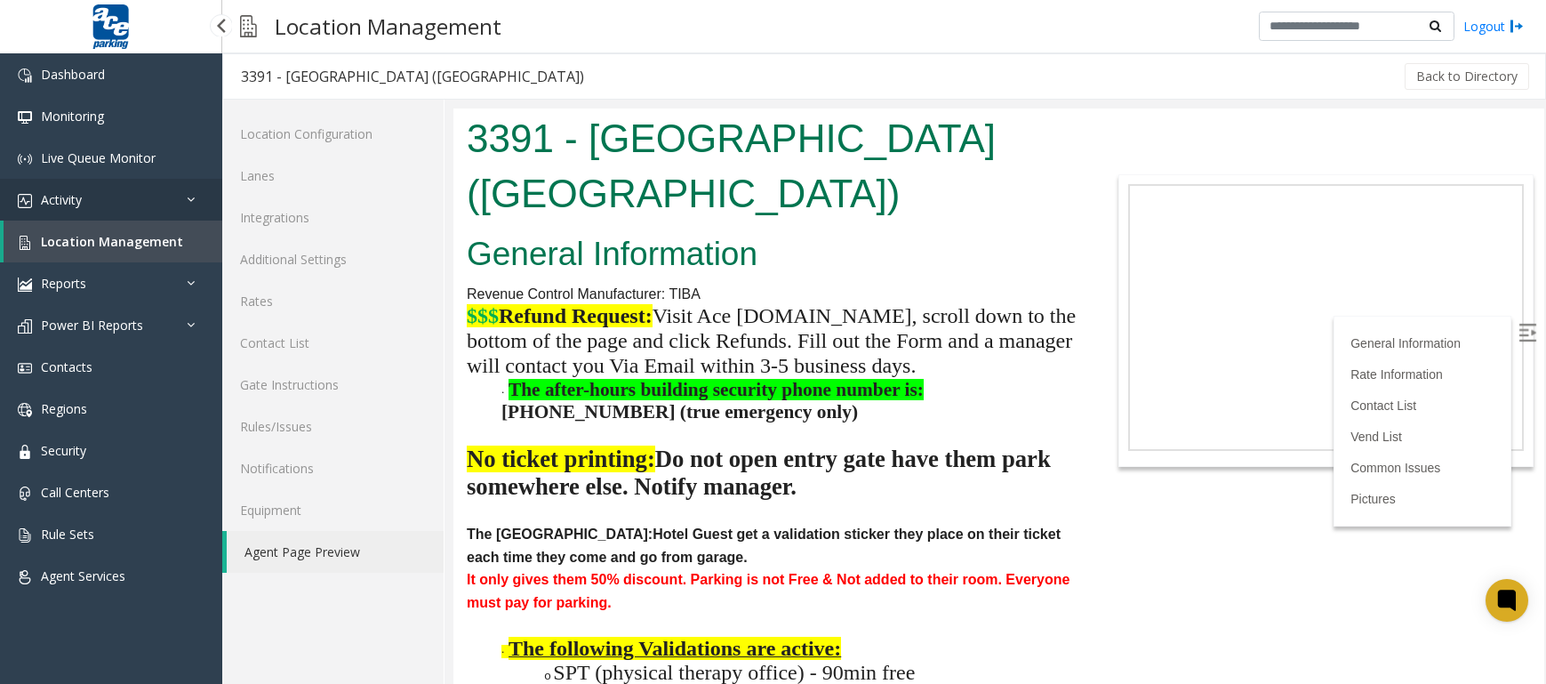
click at [84, 197] on link "Activity" at bounding box center [111, 200] width 222 height 42
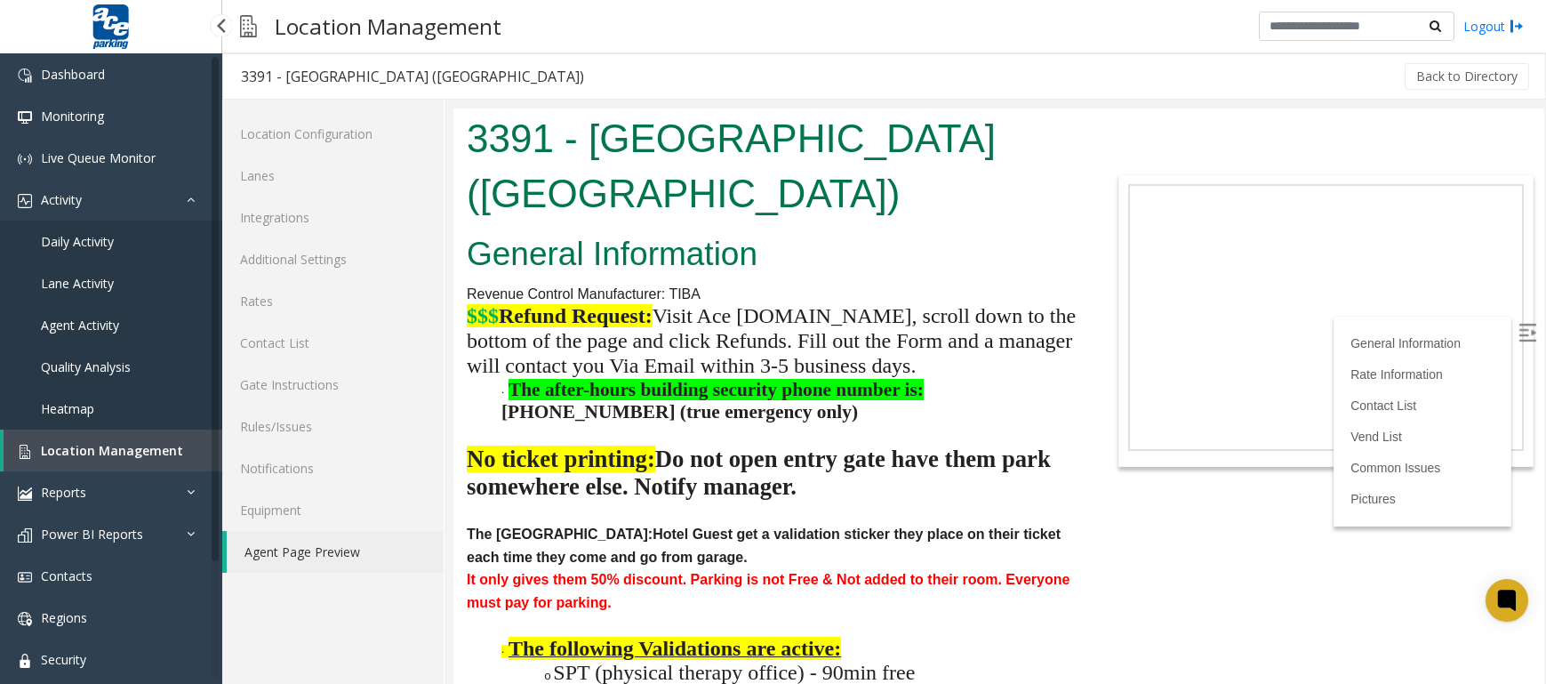
click at [106, 321] on span "Agent Activity" at bounding box center [80, 325] width 78 height 17
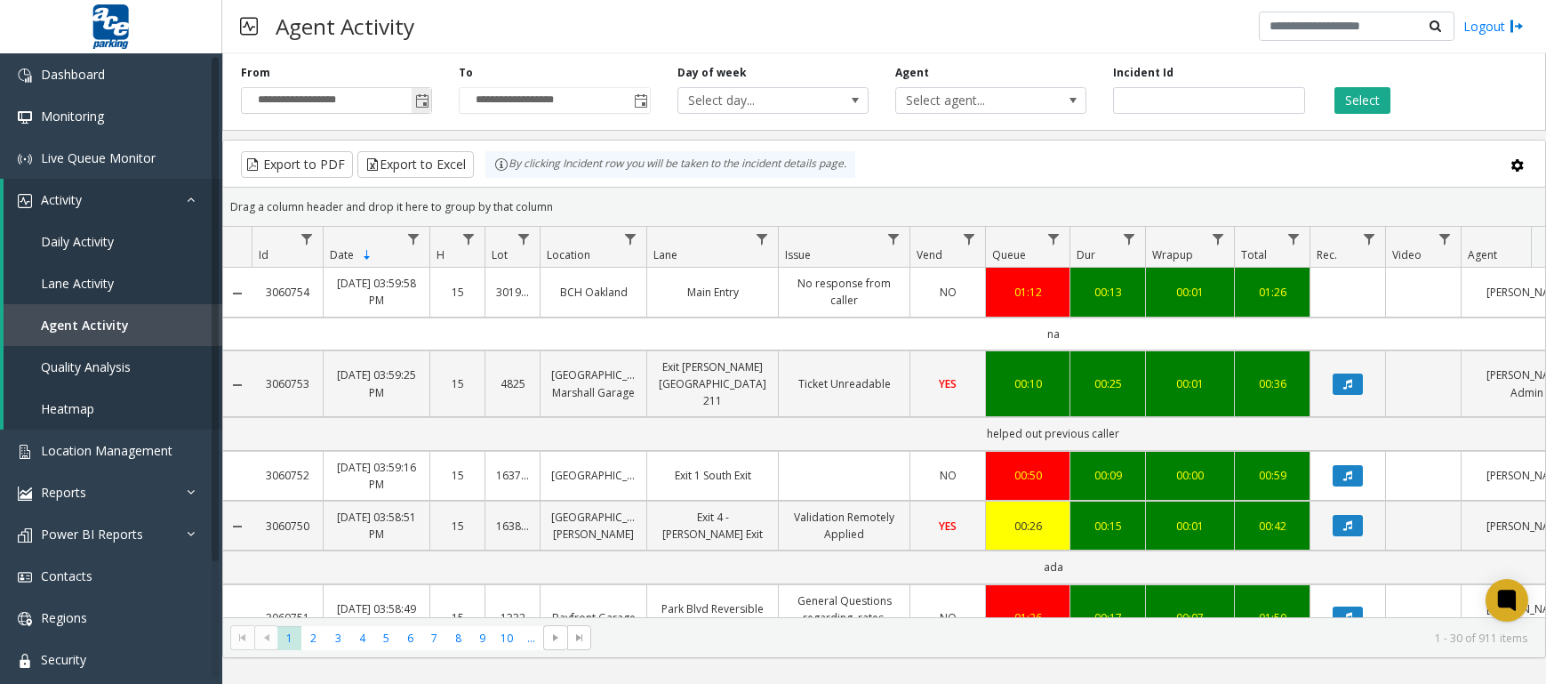
click at [421, 100] on span "Toggle popup" at bounding box center [422, 101] width 14 height 14
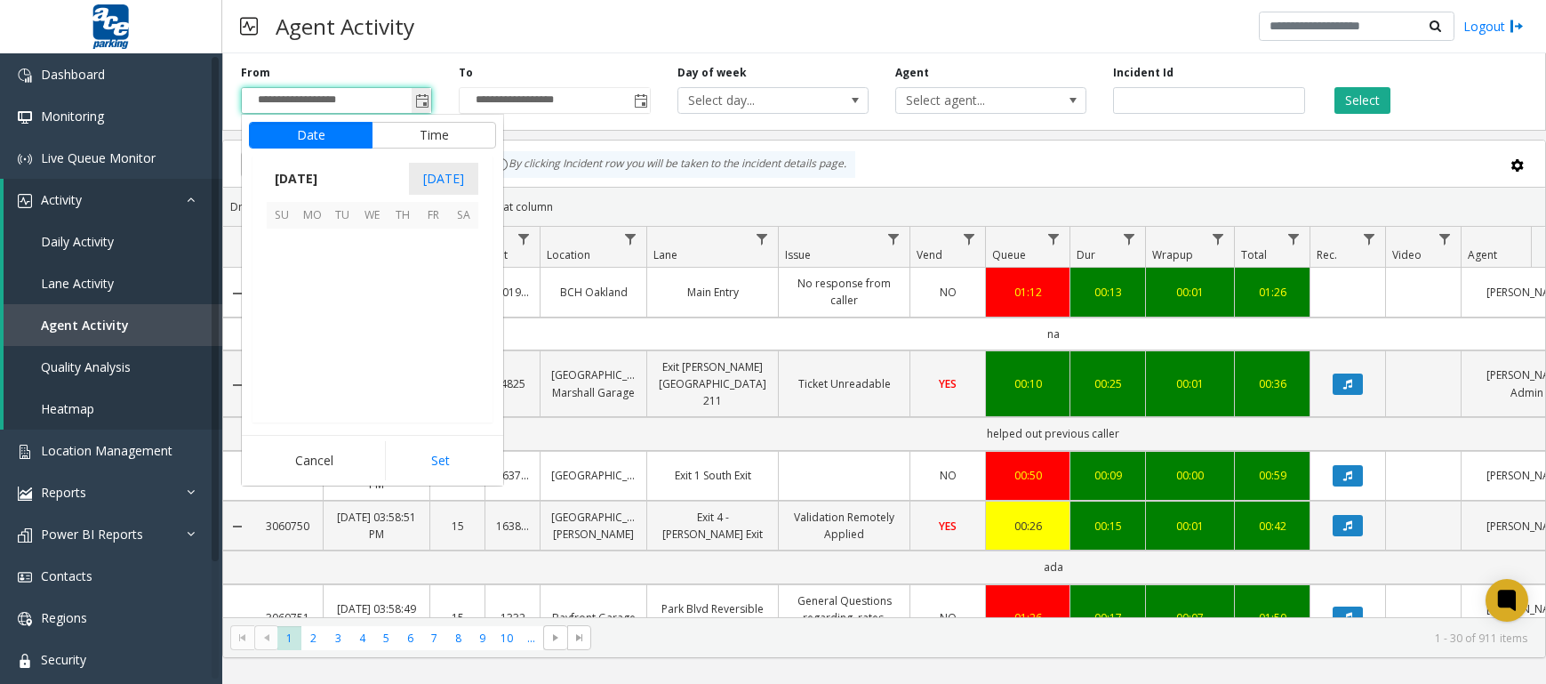
scroll to position [319141, 0]
click at [316, 332] on span "22" at bounding box center [312, 334] width 30 height 30
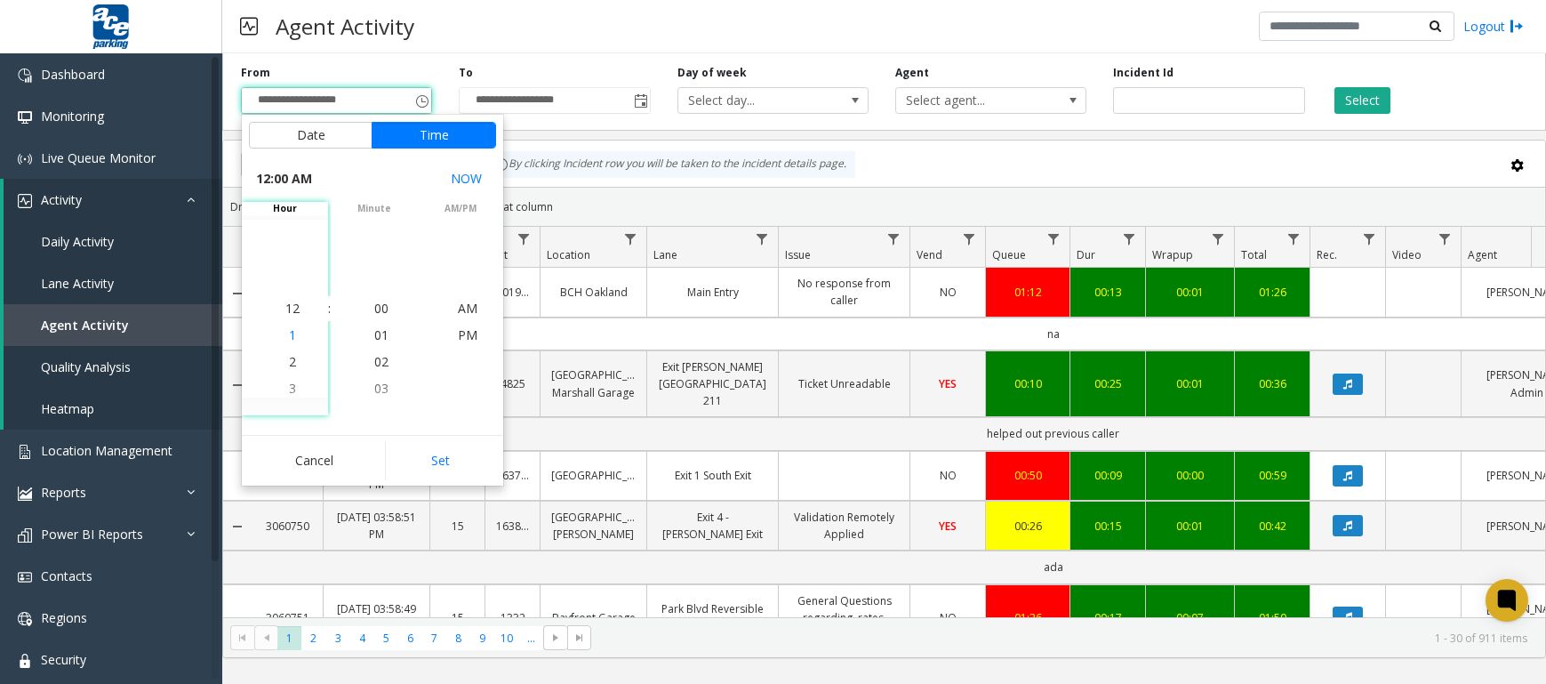
click at [282, 336] on li "1" at bounding box center [292, 335] width 62 height 27
click at [289, 393] on span "4" at bounding box center [292, 388] width 7 height 17
click at [289, 391] on span "7" at bounding box center [292, 388] width 7 height 17
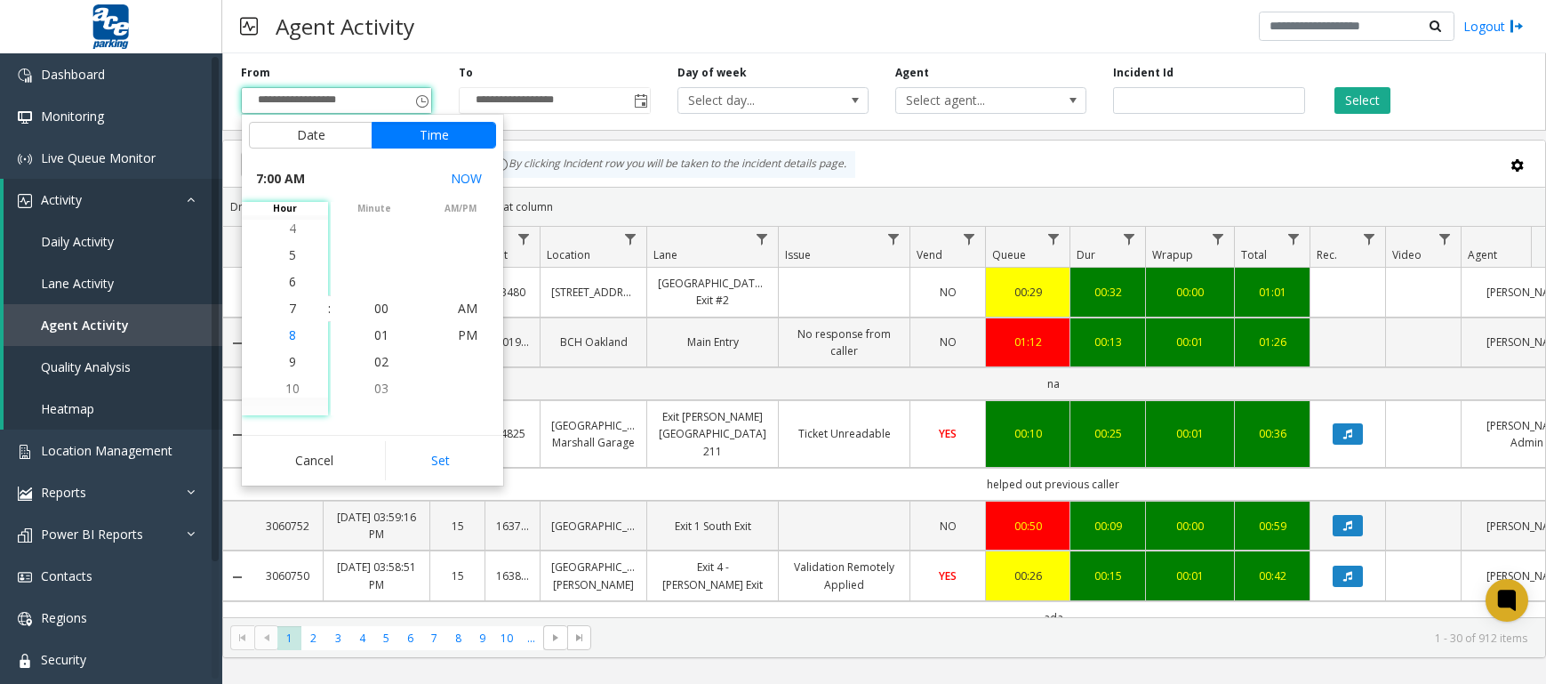
click at [289, 332] on span "8" at bounding box center [292, 334] width 7 height 17
click at [458, 306] on span "AM" at bounding box center [468, 308] width 20 height 17
click at [375, 305] on span "00" at bounding box center [381, 308] width 14 height 17
click at [280, 309] on li "8" at bounding box center [292, 308] width 62 height 27
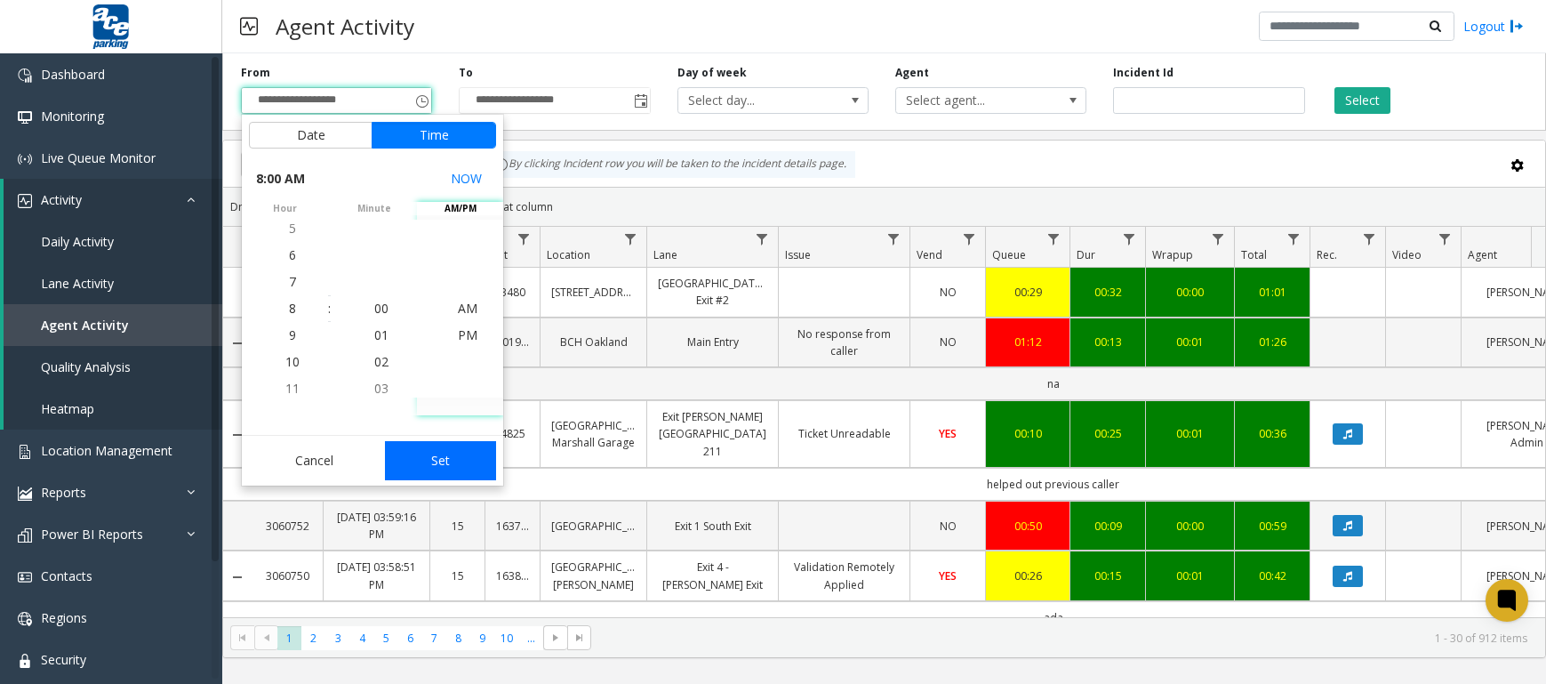
click at [443, 455] on button "Set" at bounding box center [441, 460] width 112 height 39
type input "**********"
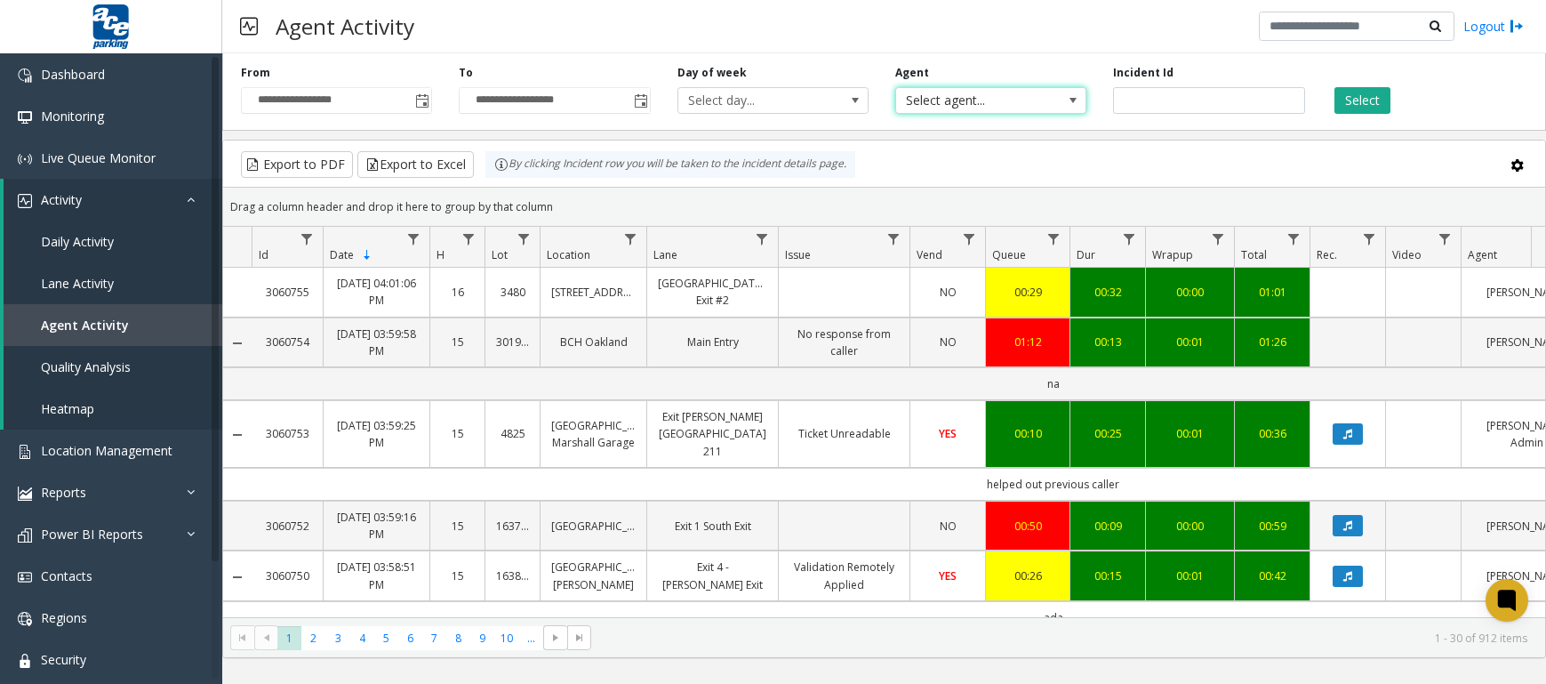
click at [1071, 99] on span at bounding box center [1073, 100] width 14 height 14
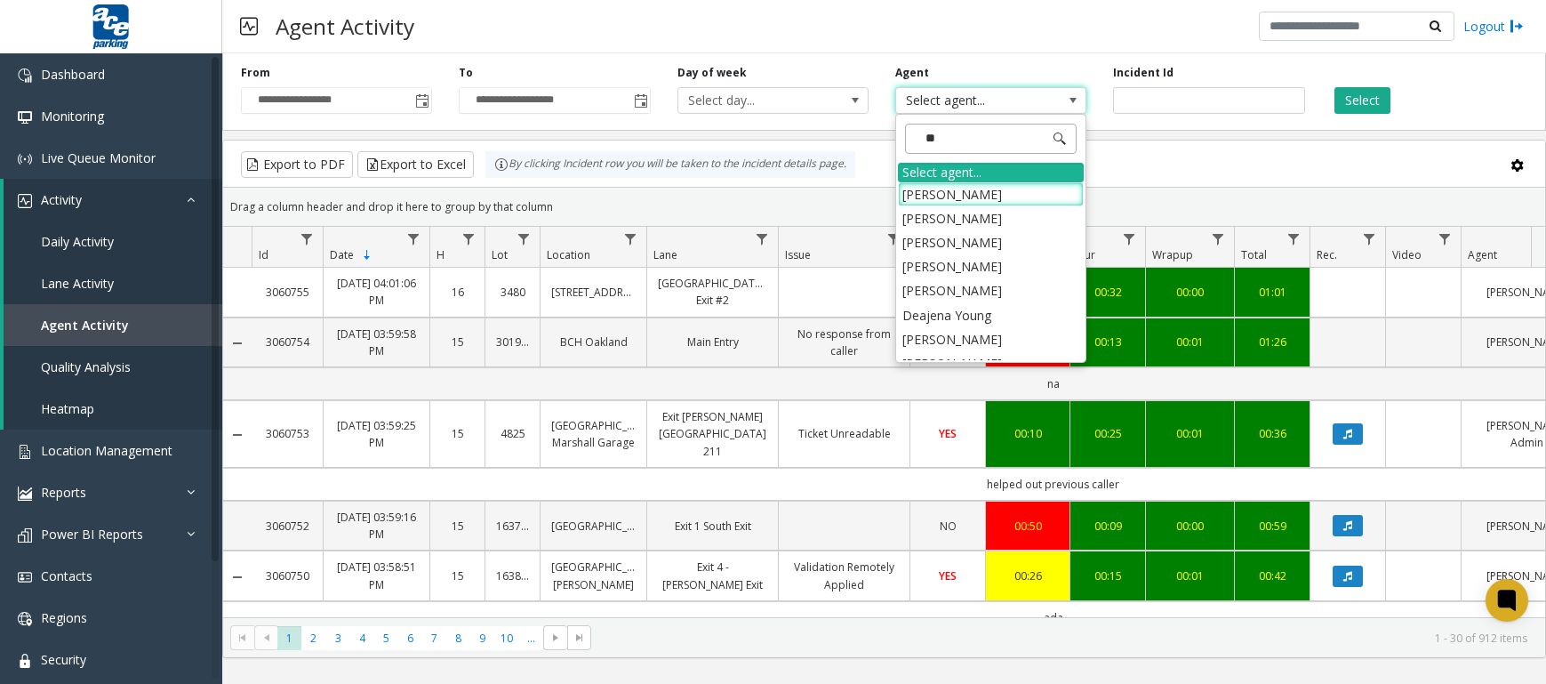
type input "***"
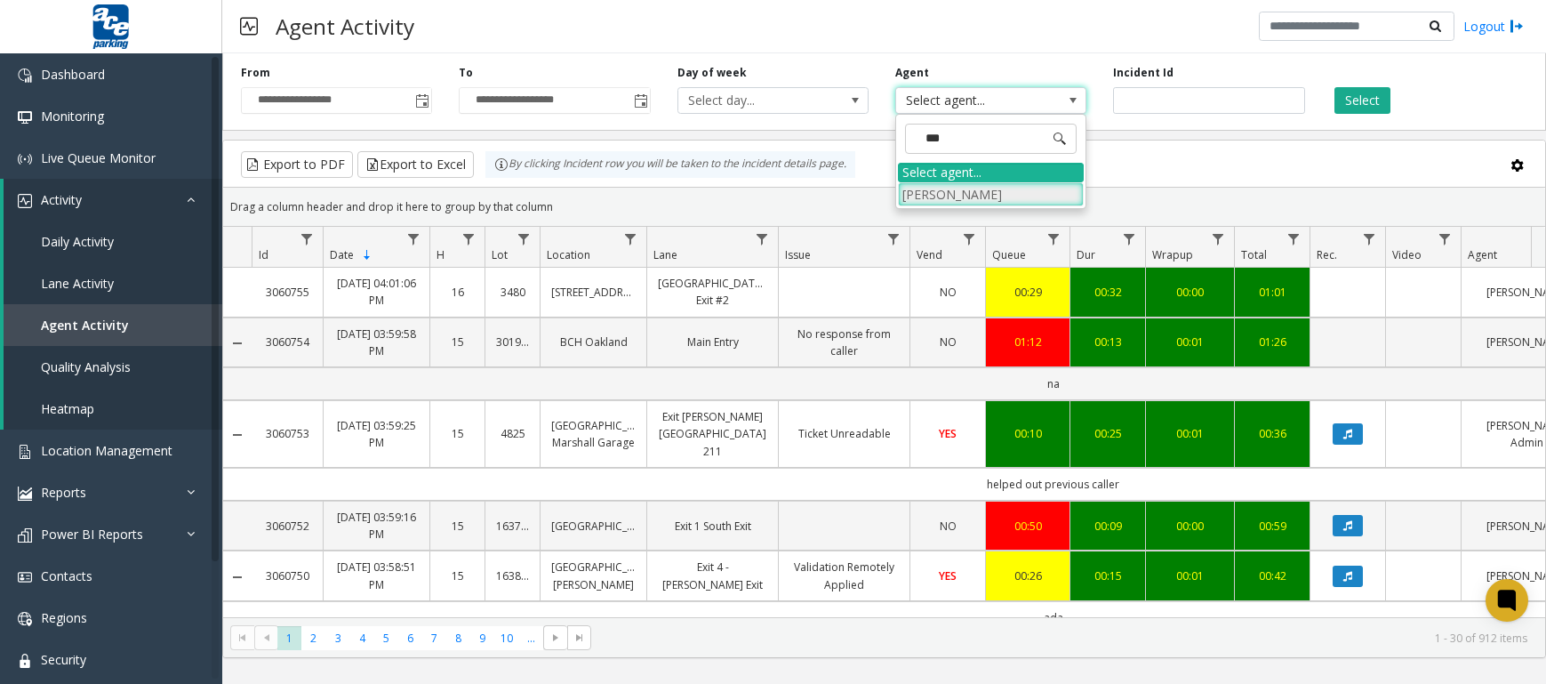
click at [983, 193] on li "[PERSON_NAME]" at bounding box center [991, 194] width 186 height 24
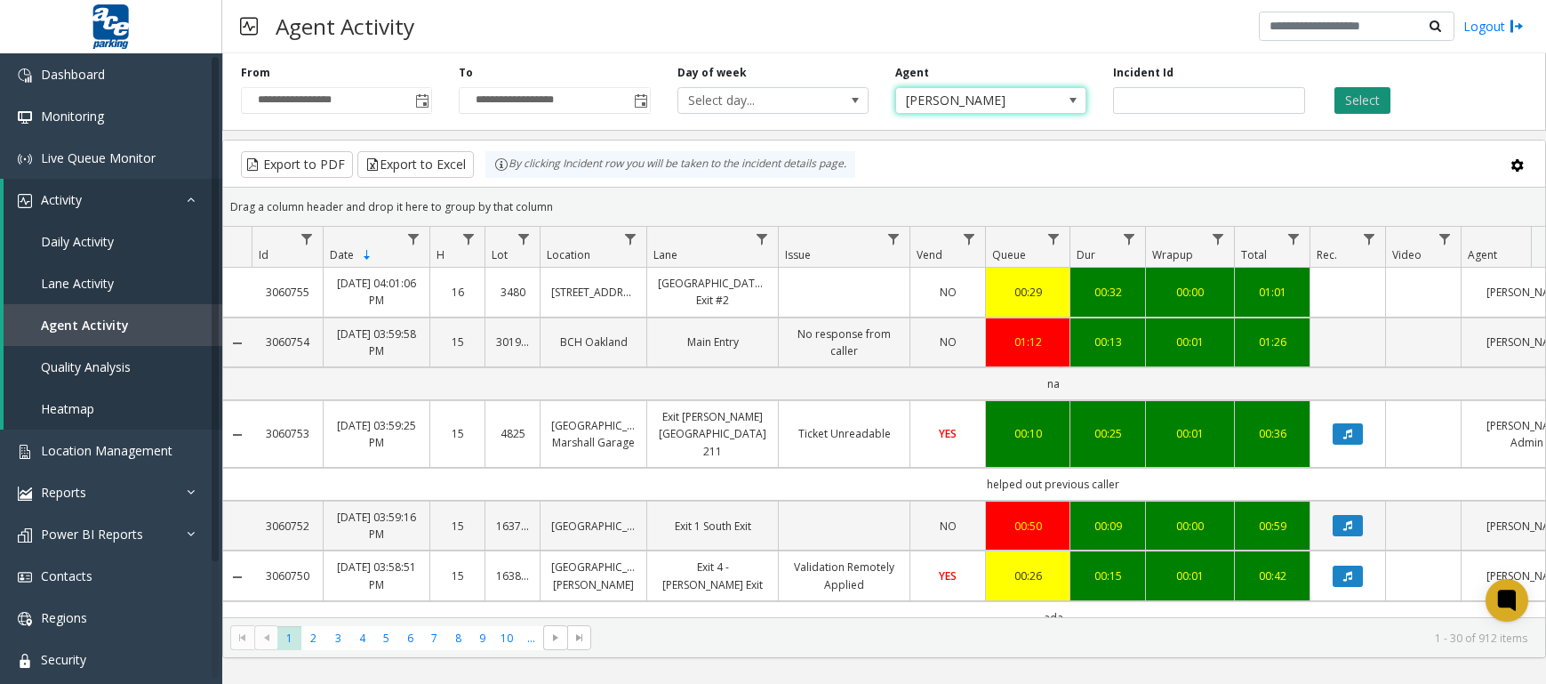
click at [1372, 100] on button "Select" at bounding box center [1363, 100] width 56 height 27
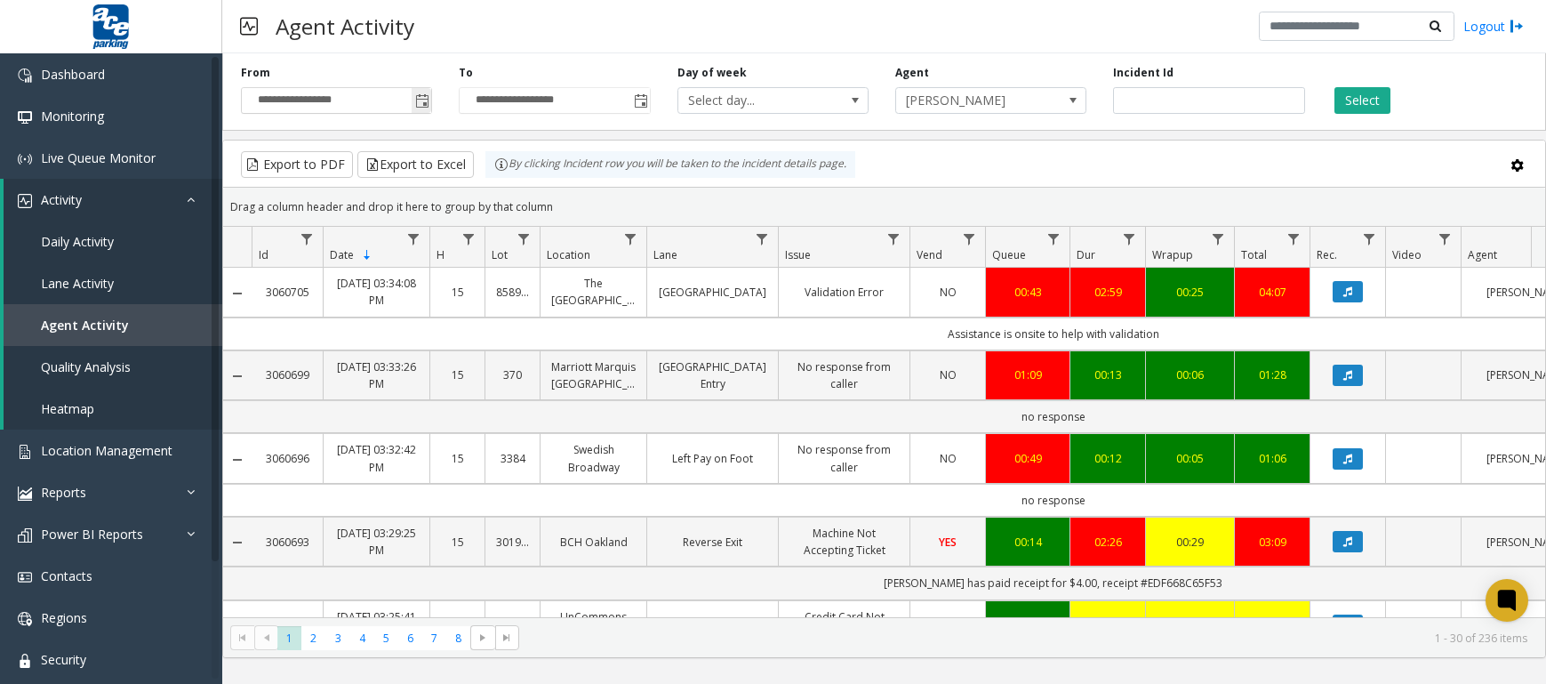
click at [421, 103] on span "Toggle popup" at bounding box center [422, 101] width 14 height 14
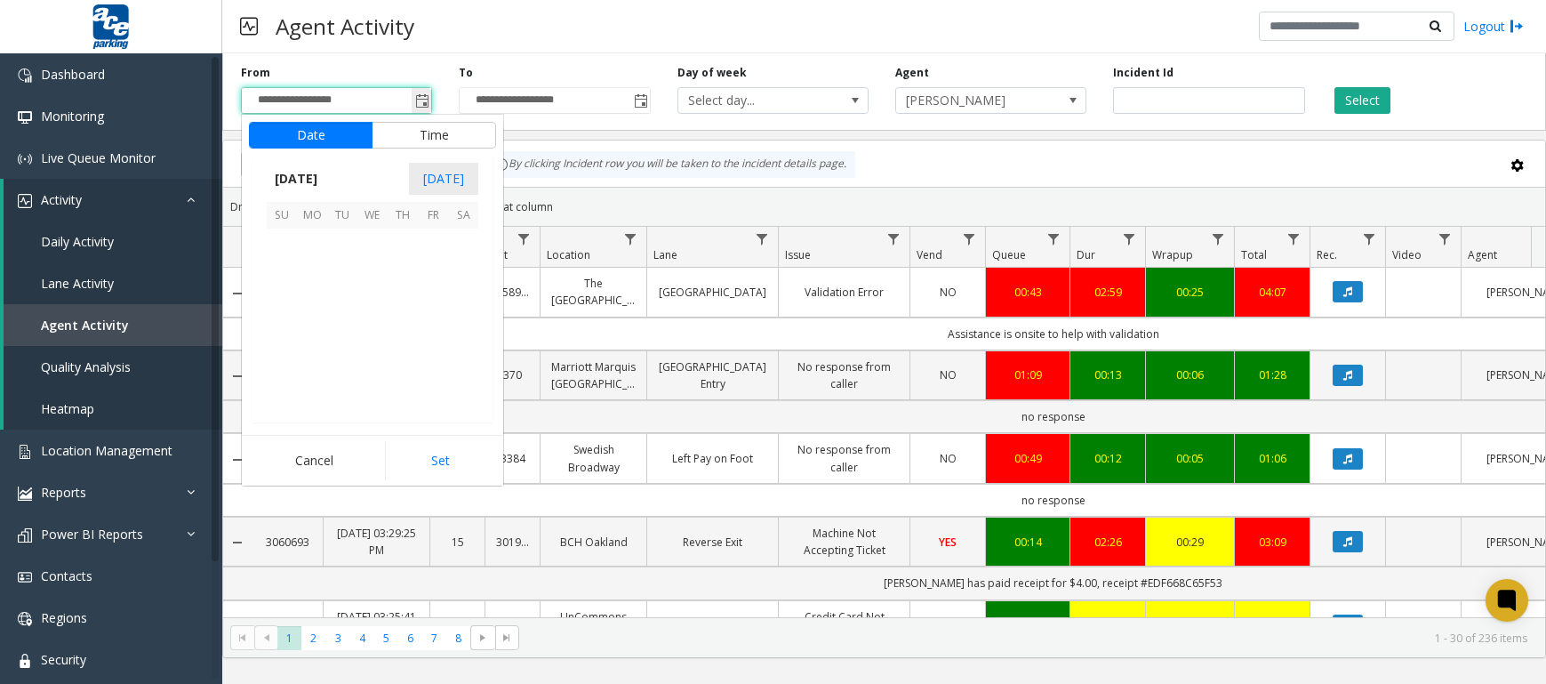
scroll to position [213, 0]
click at [546, 46] on div "Agent Activity Logout" at bounding box center [884, 26] width 1324 height 53
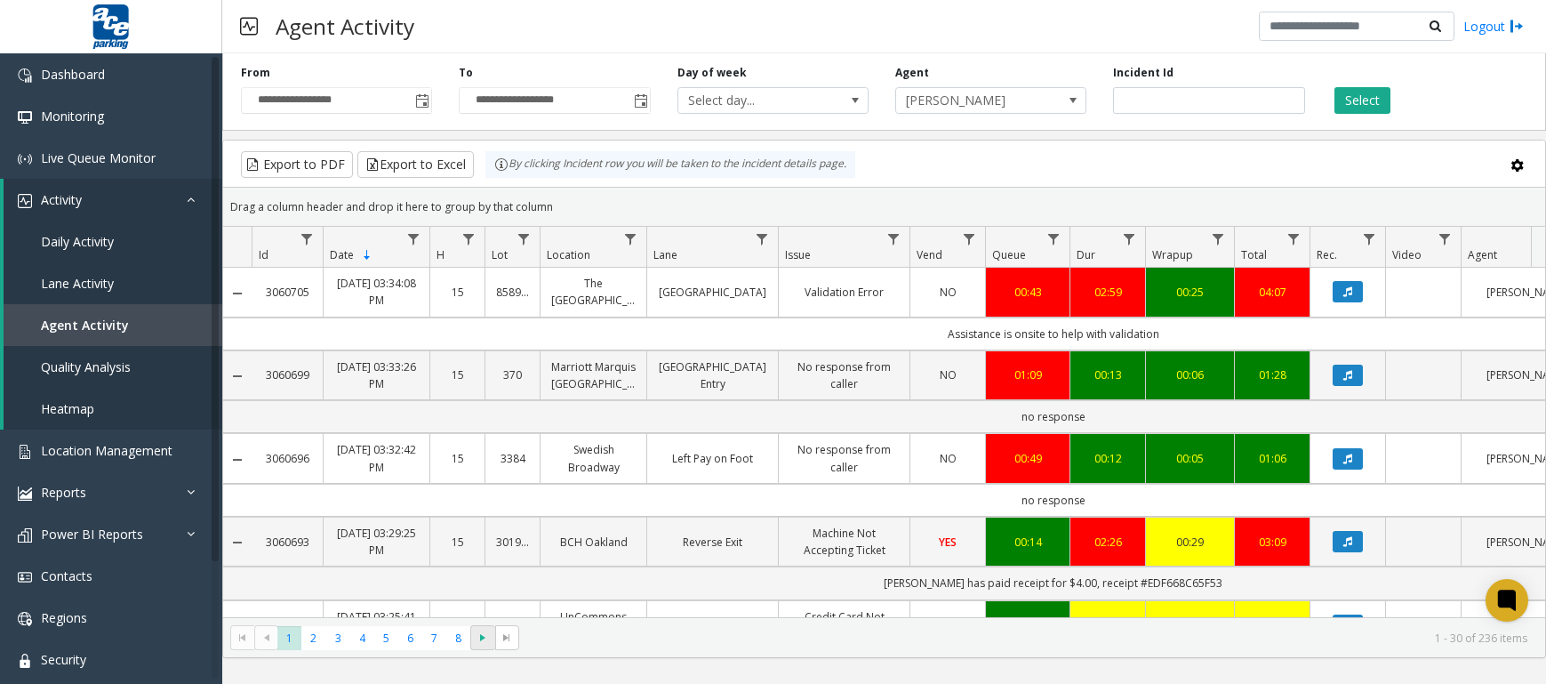
click at [486, 645] on span "Go to the next page" at bounding box center [483, 637] width 14 height 14
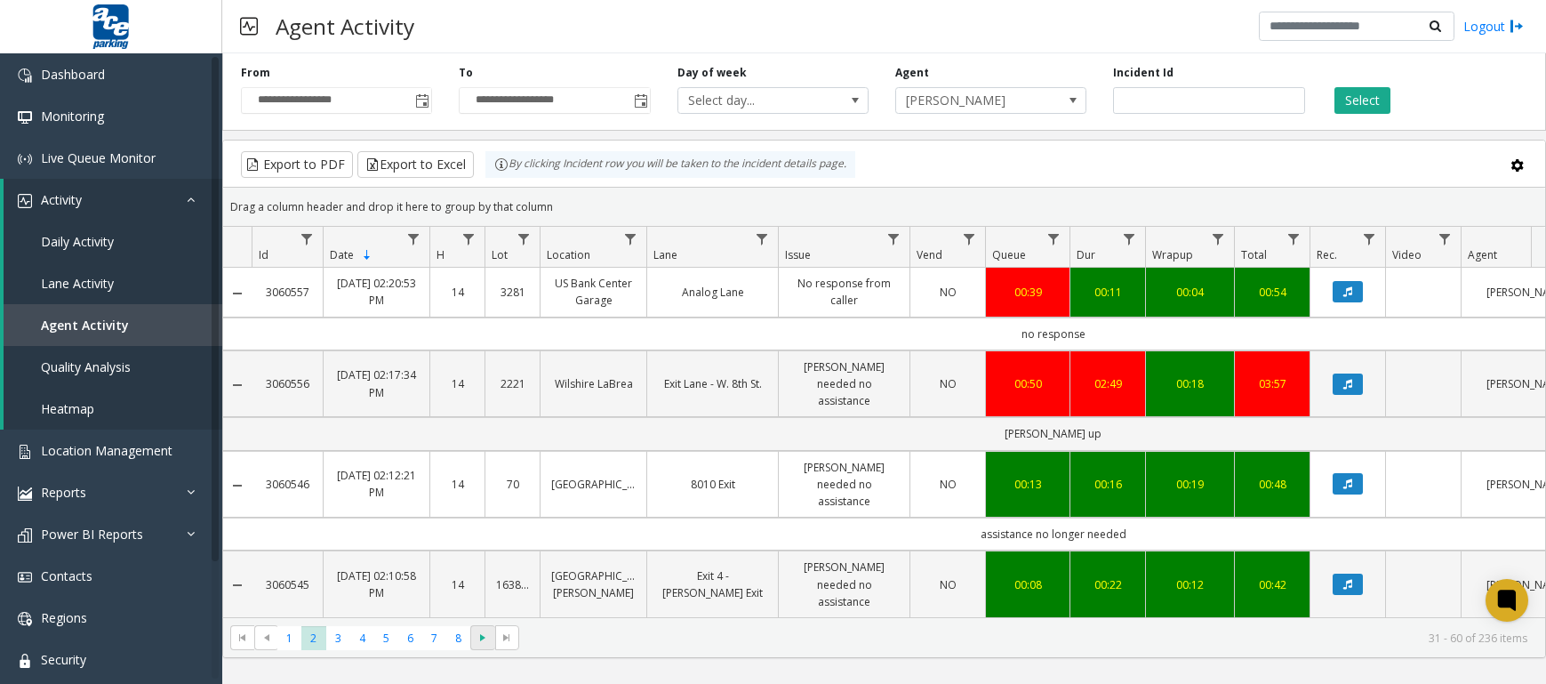
click at [486, 645] on span "Go to the next page" at bounding box center [483, 637] width 14 height 14
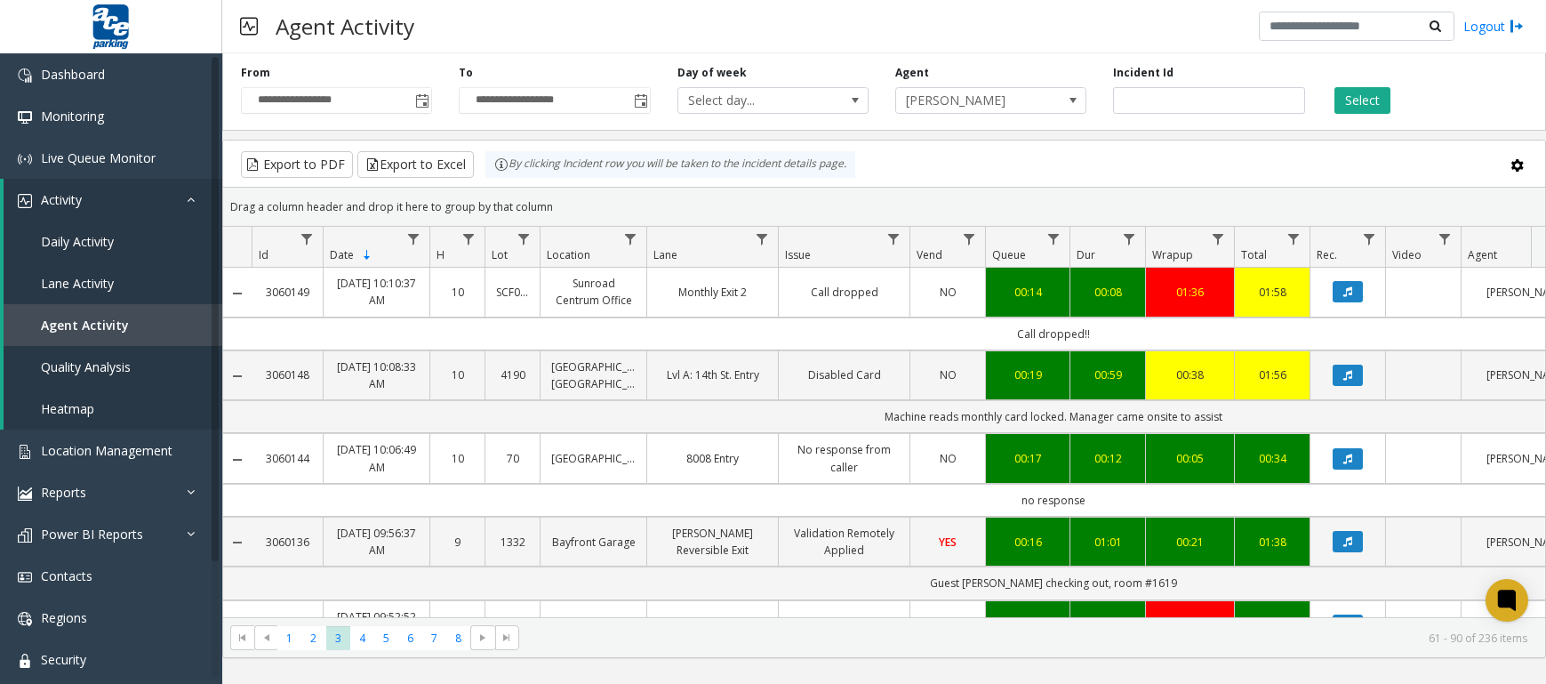
click at [520, 640] on kendo-pager "* * * * * * * * 1 2 3 4 5 6 7 8 61 - 90 of 236 items" at bounding box center [884, 637] width 1322 height 40
click at [515, 642] on span at bounding box center [507, 637] width 24 height 25
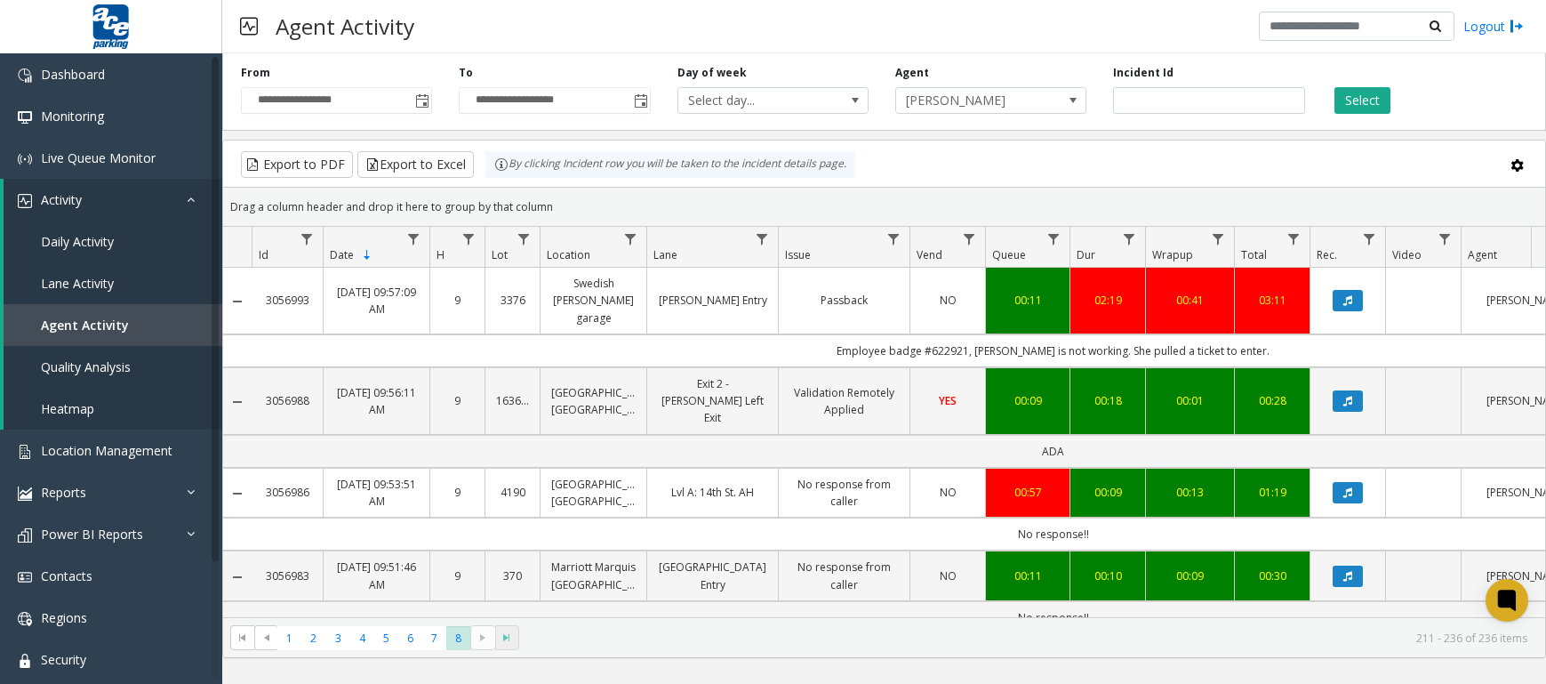
click at [515, 642] on kendo-pager-next-buttons at bounding box center [494, 637] width 48 height 25
click at [247, 638] on span "Go to the first page" at bounding box center [243, 637] width 14 height 14
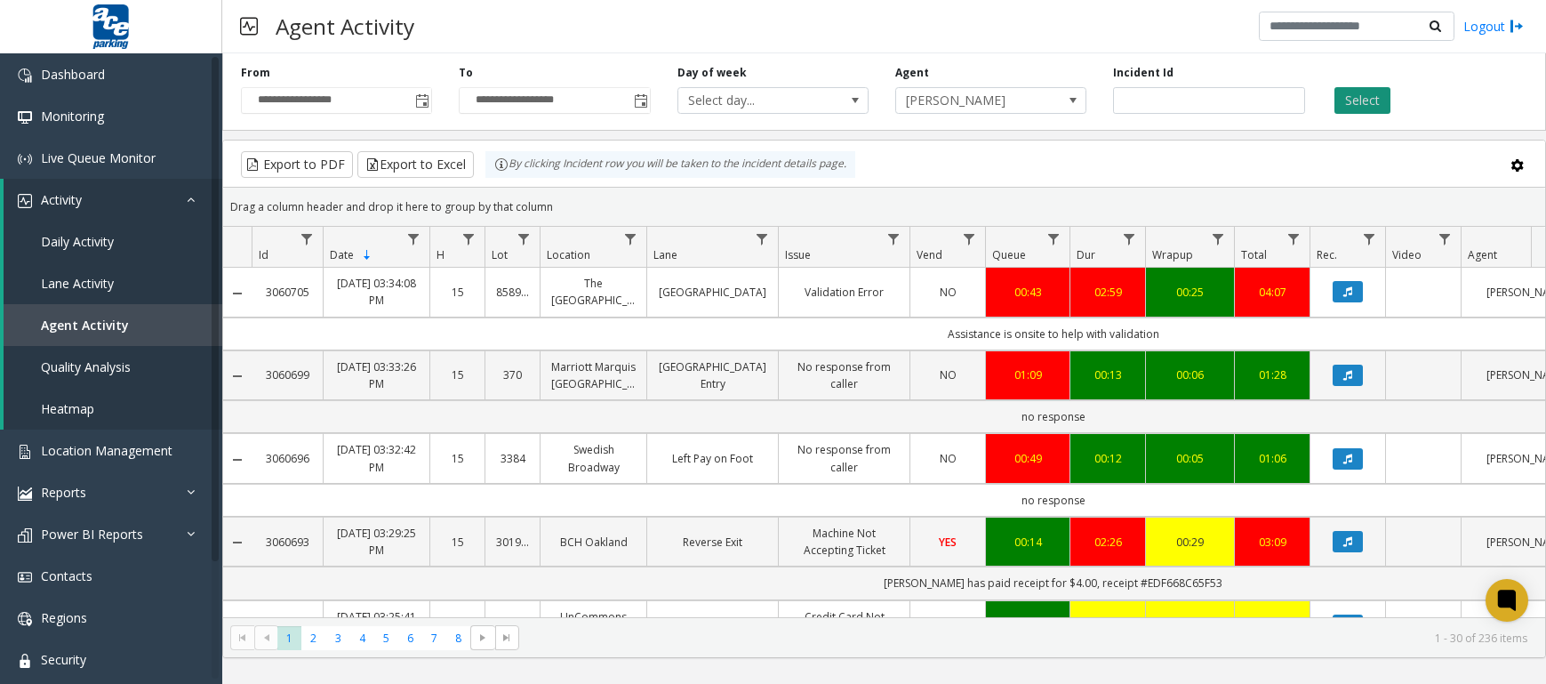
click at [1374, 100] on button "Select" at bounding box center [1363, 100] width 56 height 27
click at [446, 160] on button "Export to Excel" at bounding box center [415, 164] width 116 height 27
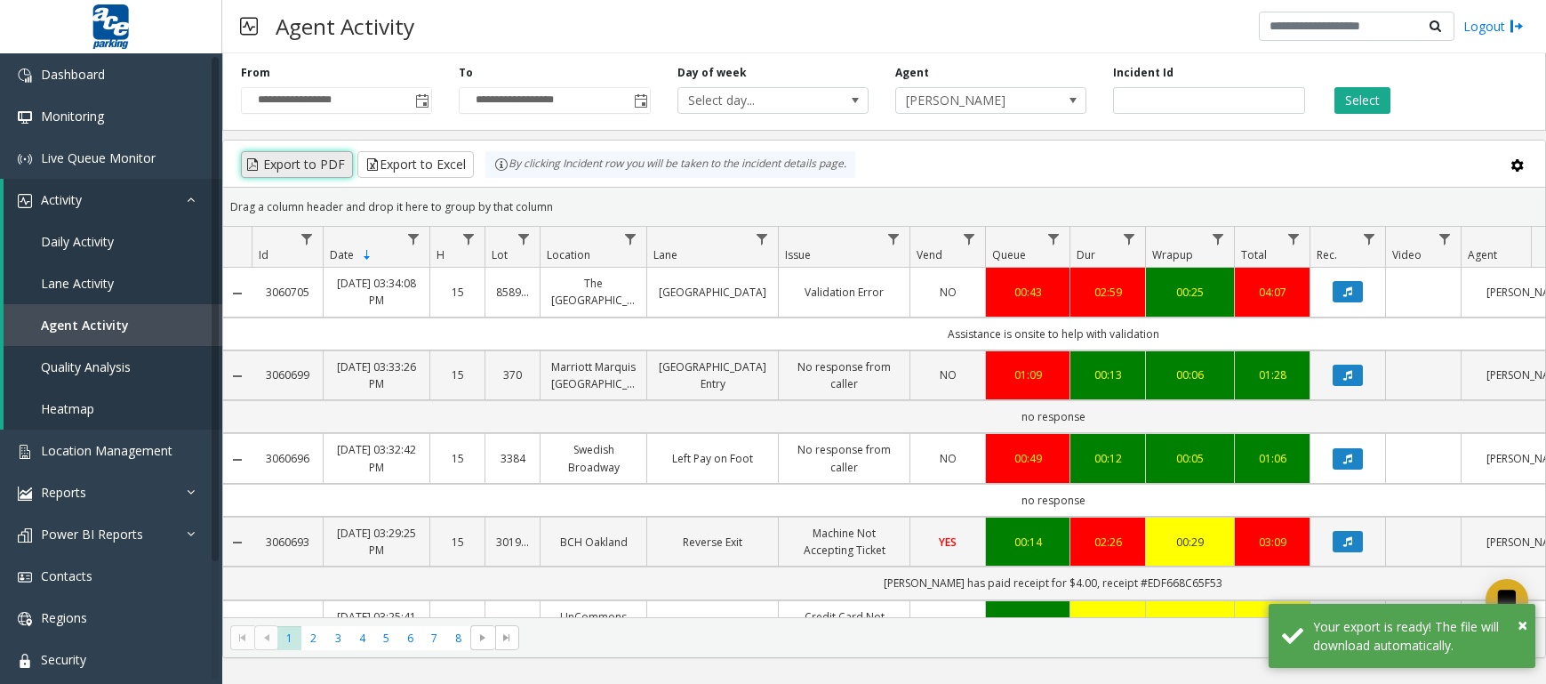
click at [276, 160] on button "Export to PDF" at bounding box center [297, 164] width 112 height 27
